Goal: Transaction & Acquisition: Purchase product/service

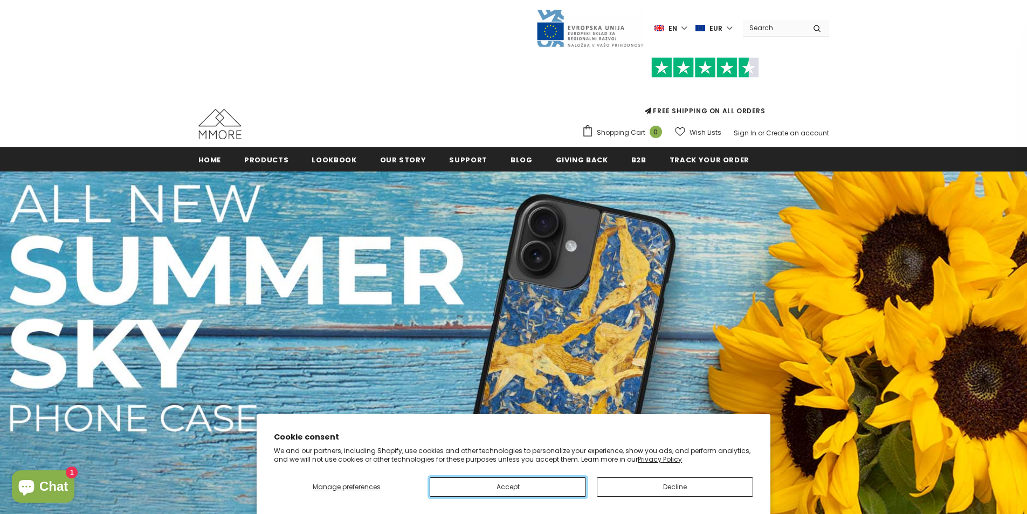
click at [539, 493] on button "Accept" at bounding box center [508, 486] width 156 height 19
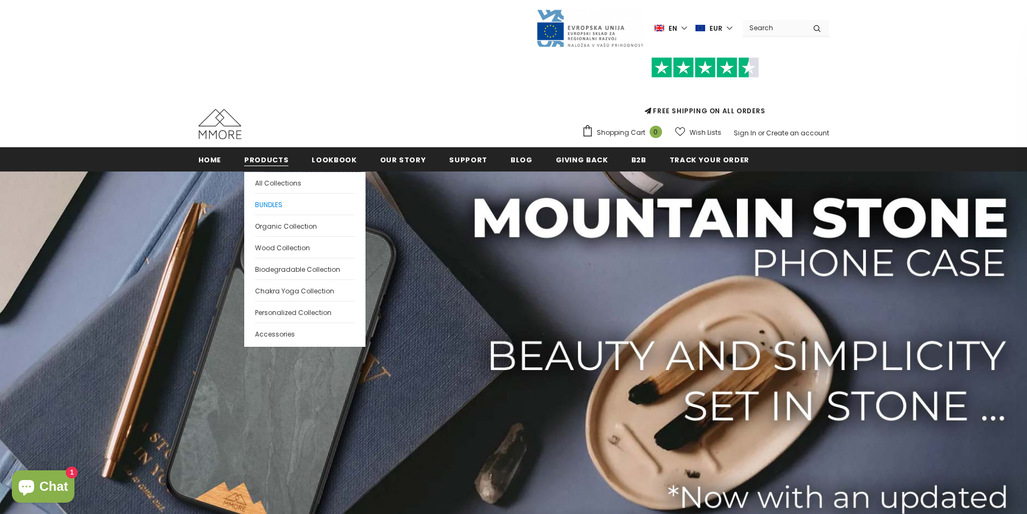
click at [268, 207] on span "BUNDLES" at bounding box center [268, 204] width 27 height 9
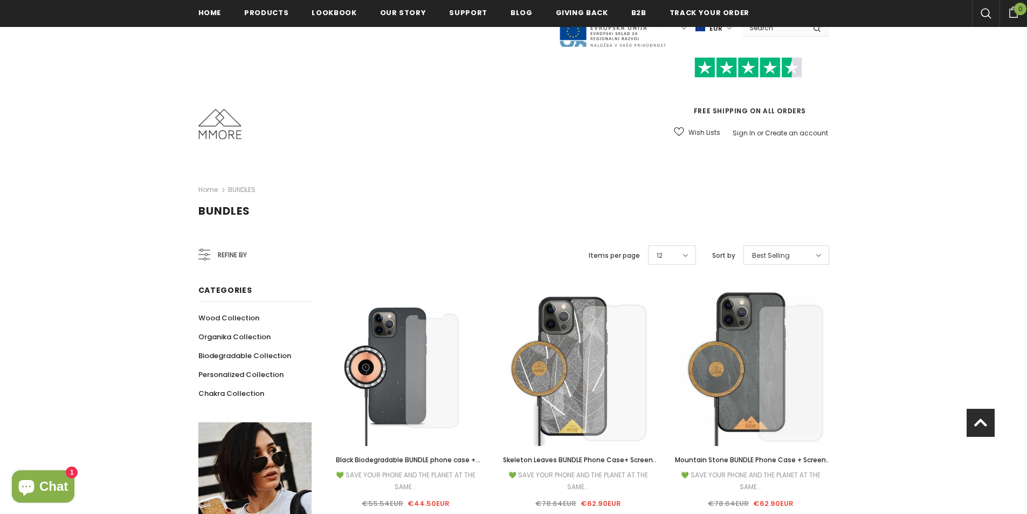
scroll to position [162, 0]
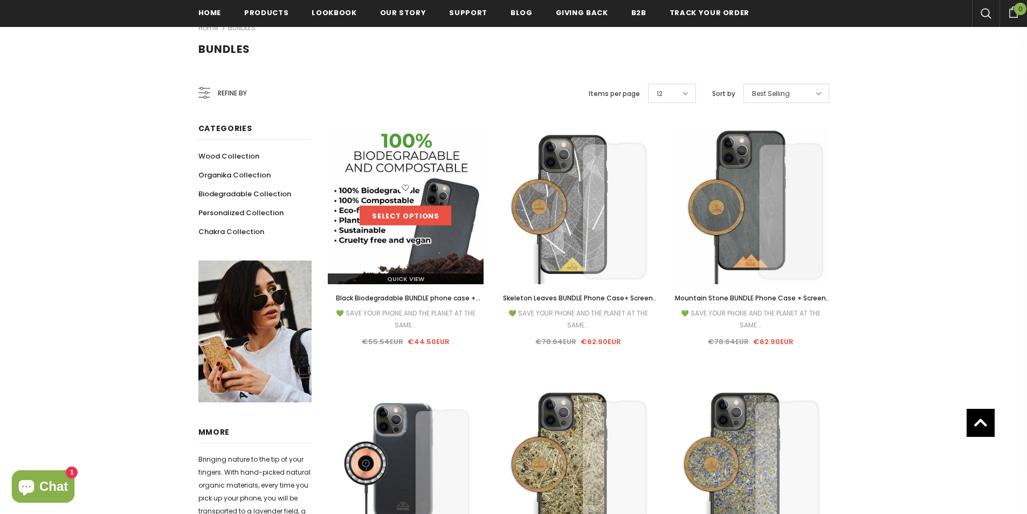
click at [405, 213] on link "Select options" at bounding box center [406, 215] width 92 height 19
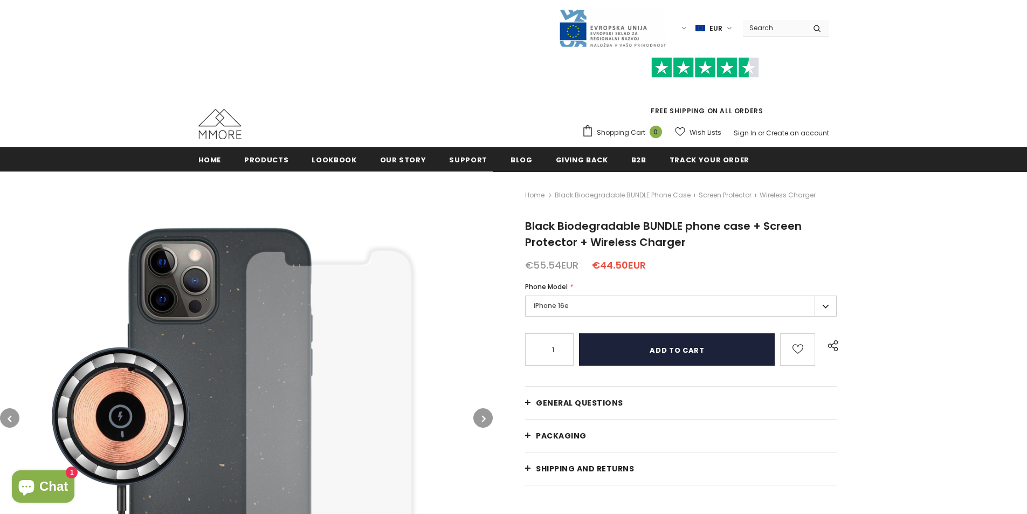
click at [654, 354] on input "Add to cart" at bounding box center [677, 349] width 196 height 32
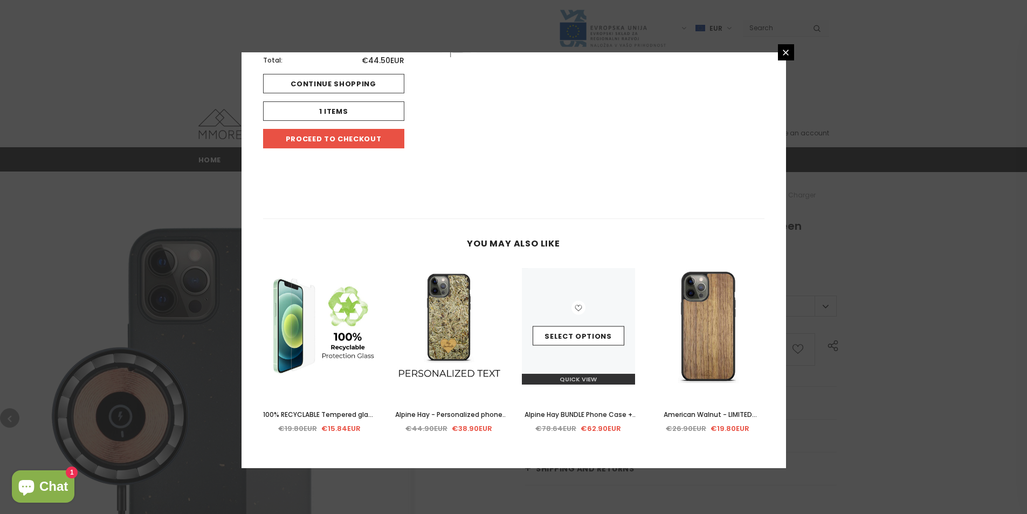
scroll to position [111, 0]
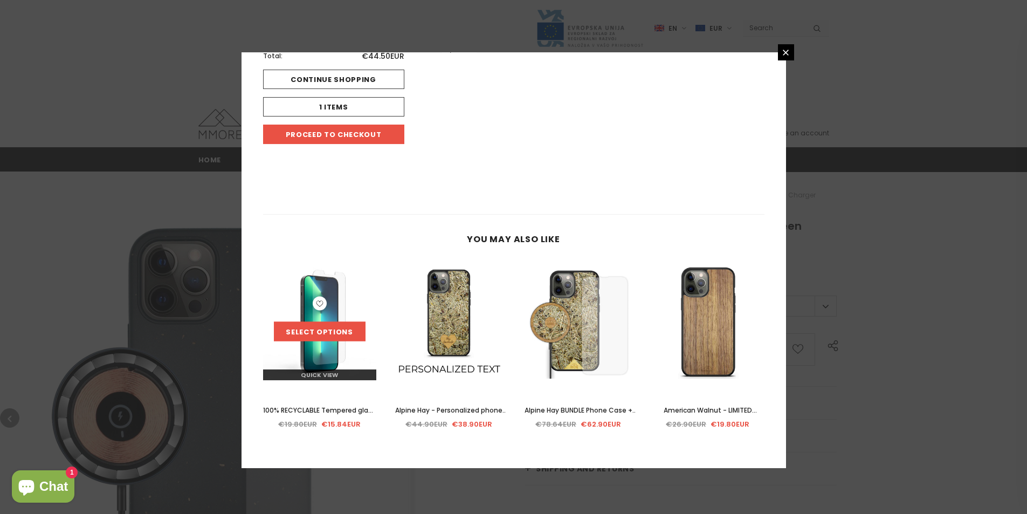
click at [315, 323] on link "Select options" at bounding box center [320, 330] width 92 height 19
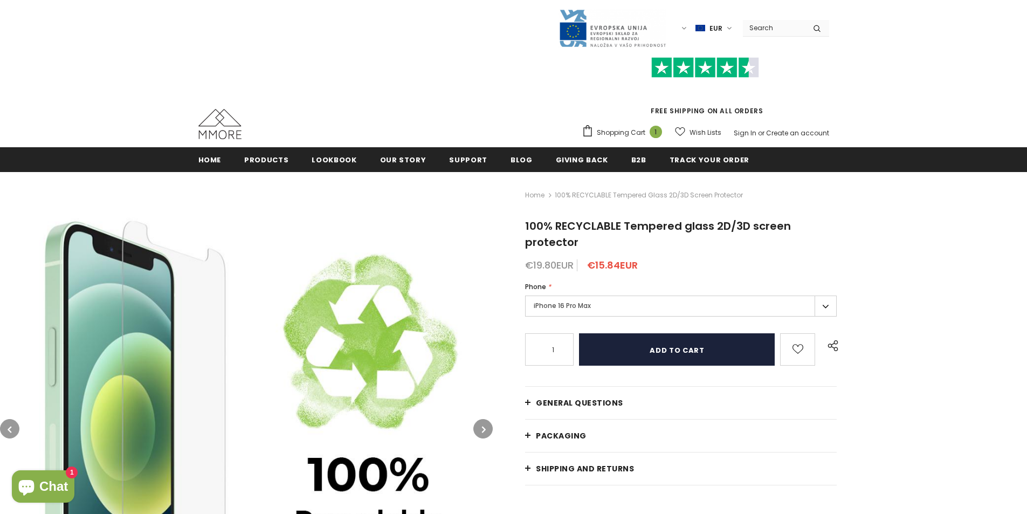
click at [661, 352] on input "Add to cart" at bounding box center [677, 349] width 196 height 32
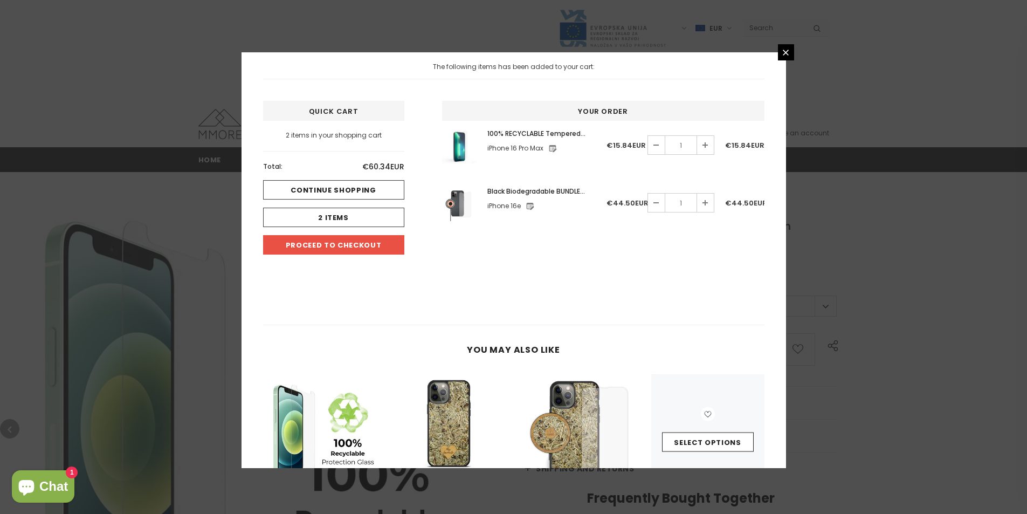
scroll to position [111, 0]
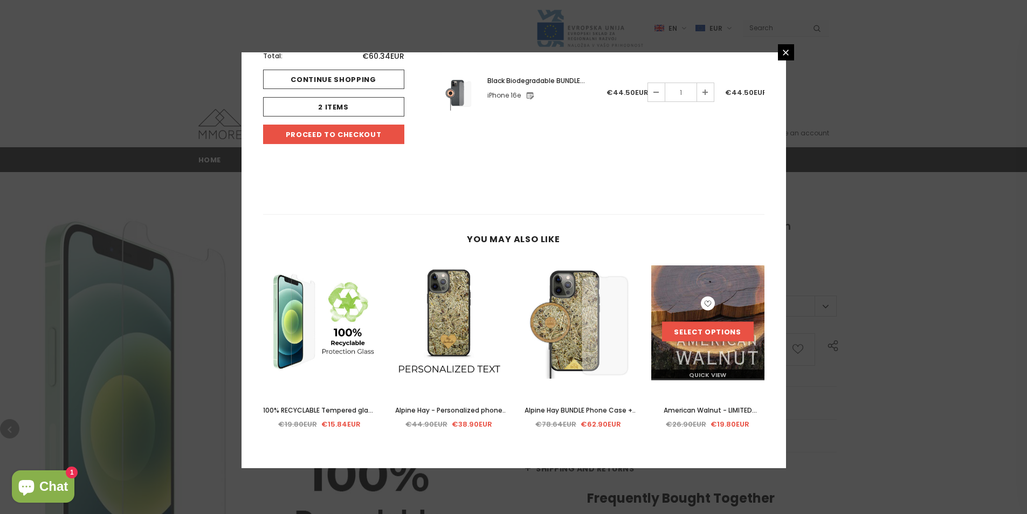
click at [707, 327] on link "Select options" at bounding box center [708, 330] width 92 height 19
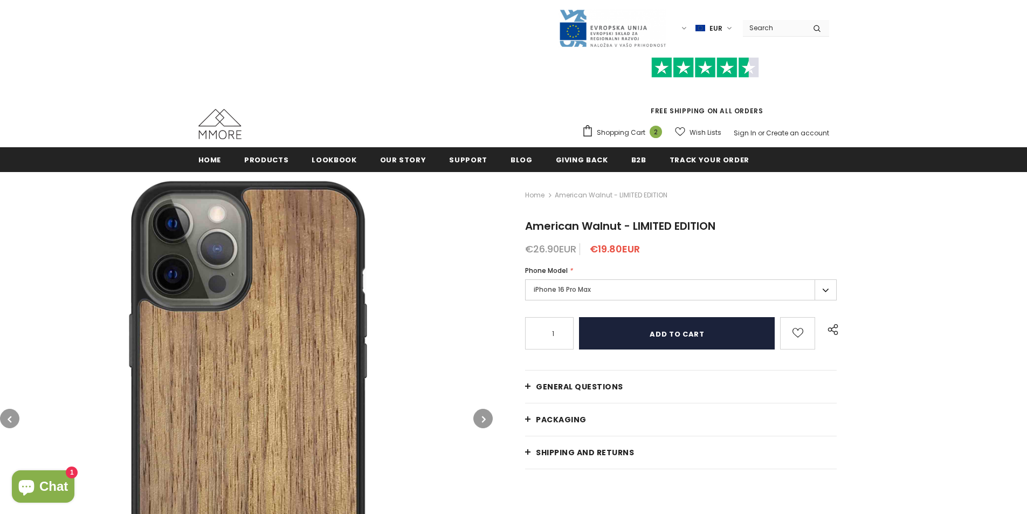
click at [656, 338] on input "Add to cart" at bounding box center [677, 333] width 196 height 32
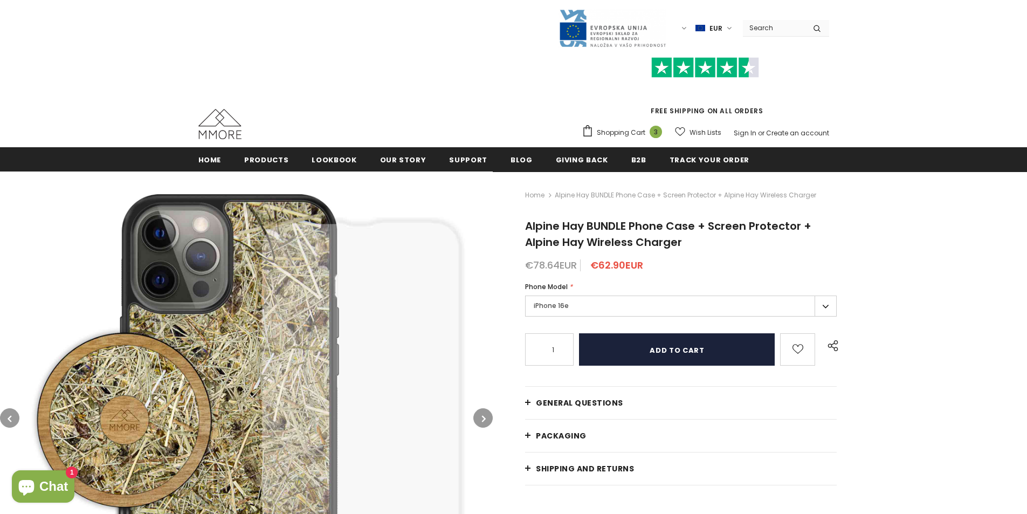
click at [684, 348] on input "Add to cart" at bounding box center [677, 349] width 196 height 32
